Goal: Task Accomplishment & Management: Manage account settings

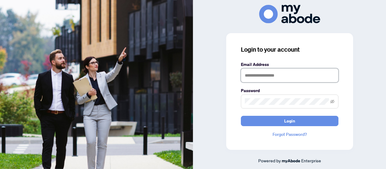
click at [246, 75] on input "text" at bounding box center [289, 76] width 97 height 14
type input "**********"
click at [241, 116] on button "Login" at bounding box center [289, 121] width 97 height 10
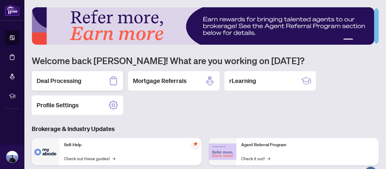
click at [69, 80] on h2 "Deal Processing" at bounding box center [59, 81] width 45 height 9
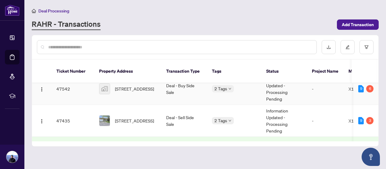
scroll to position [30, 0]
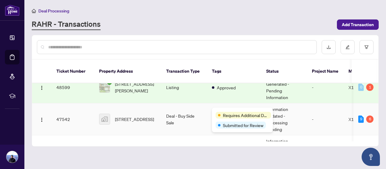
click at [221, 115] on div "Requires Additional Docs" at bounding box center [242, 115] width 55 height 7
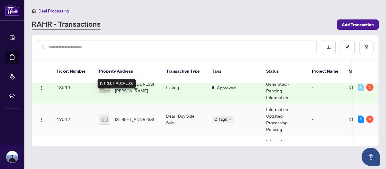
scroll to position [61, 0]
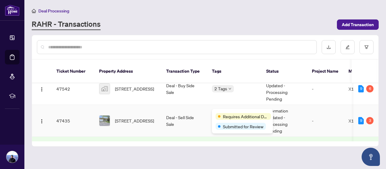
click at [219, 111] on div "Requires Additional Docs Submitted for Review" at bounding box center [242, 121] width 61 height 25
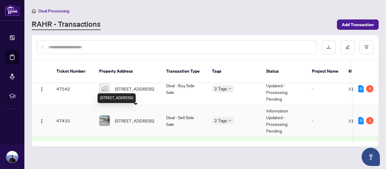
click at [129, 118] on span "[STREET_ADDRESS]" at bounding box center [134, 121] width 39 height 7
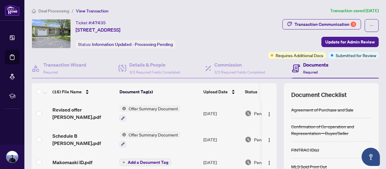
scroll to position [30, 0]
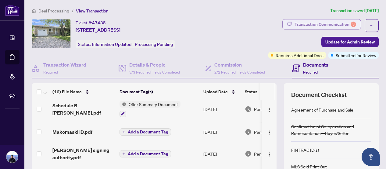
click at [306, 23] on div "Transaction Communication 3" at bounding box center [325, 24] width 62 height 10
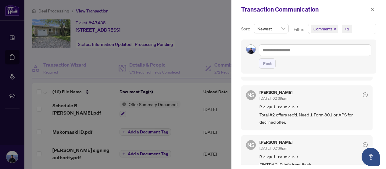
scroll to position [0, 0]
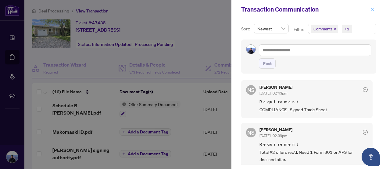
click at [371, 8] on icon "close" at bounding box center [372, 9] width 4 height 4
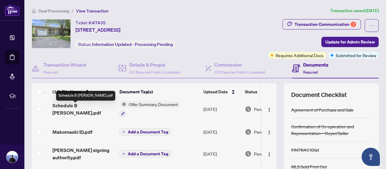
scroll to position [61, 0]
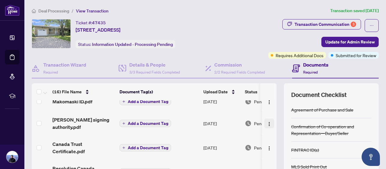
click at [267, 122] on img "button" at bounding box center [269, 124] width 5 height 5
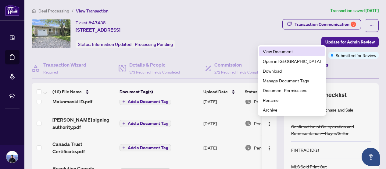
click at [273, 49] on span "View Document" at bounding box center [292, 51] width 58 height 7
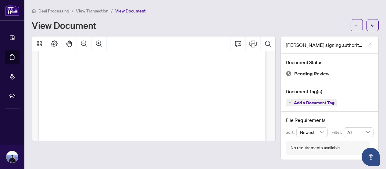
scroll to position [152, 0]
click at [374, 24] on icon "arrow-left" at bounding box center [372, 25] width 4 height 4
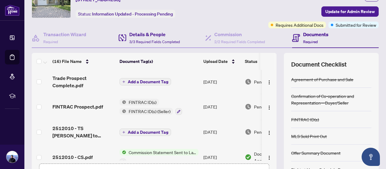
scroll to position [152, 0]
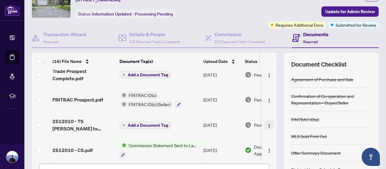
click at [267, 124] on img "button" at bounding box center [269, 126] width 5 height 5
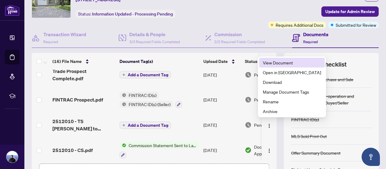
click at [274, 63] on span "View Document" at bounding box center [292, 62] width 58 height 7
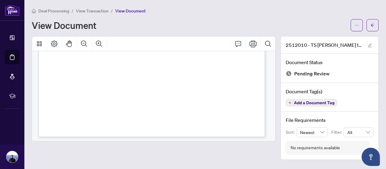
scroll to position [220, 0]
click at [369, 22] on button "button" at bounding box center [372, 25] width 12 height 12
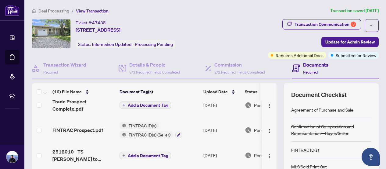
scroll to position [122, 0]
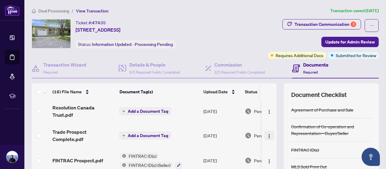
click at [267, 134] on img "button" at bounding box center [269, 136] width 5 height 5
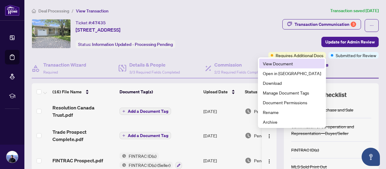
click at [266, 62] on span "View Document" at bounding box center [292, 63] width 58 height 7
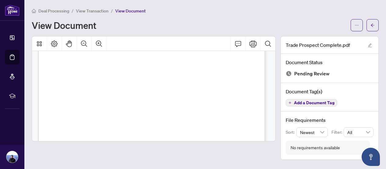
scroll to position [183, 0]
click at [374, 23] on icon "arrow-left" at bounding box center [372, 25] width 4 height 4
